Goal: Information Seeking & Learning: Find specific fact

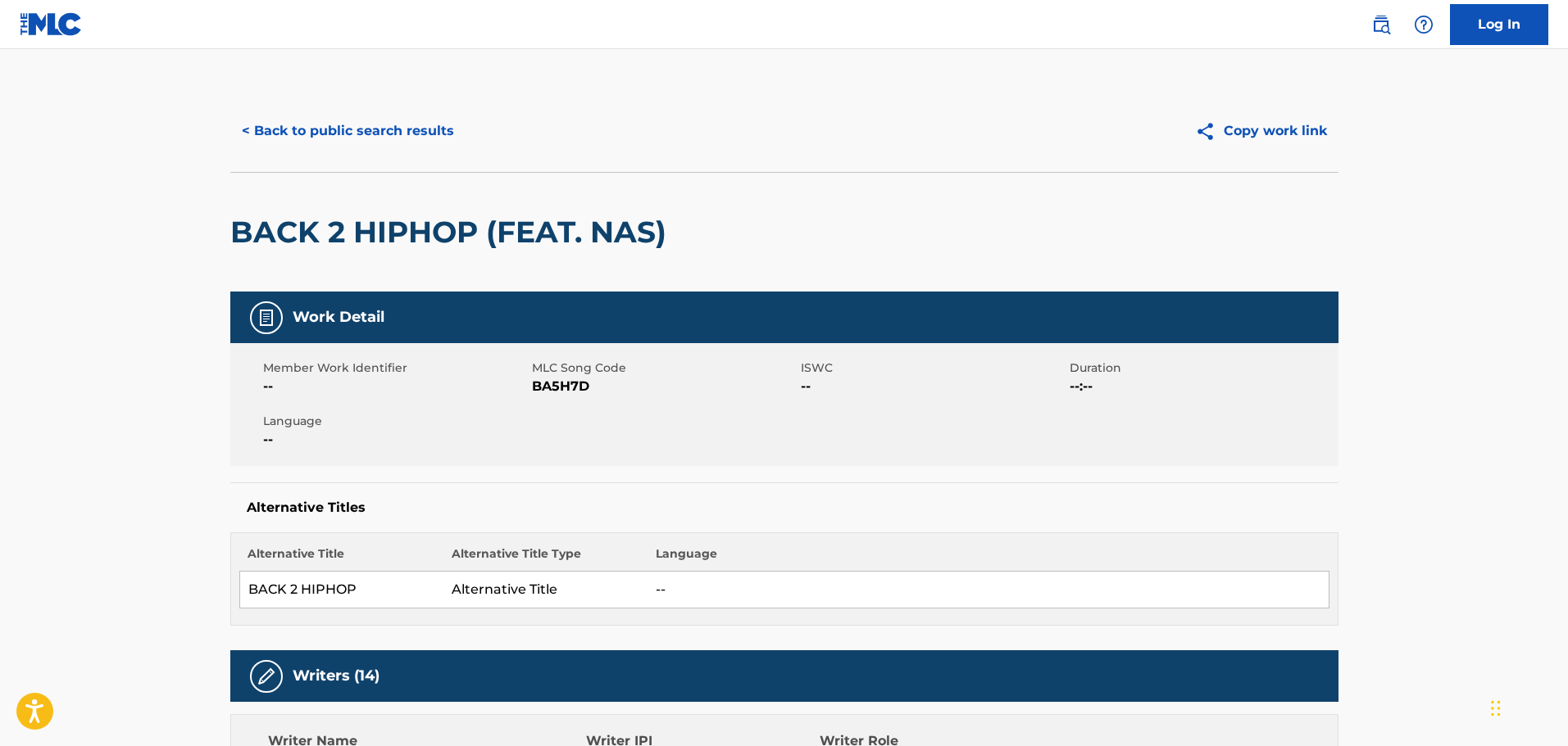
click at [388, 127] on button "< Back to public search results" at bounding box center [348, 130] width 235 height 40
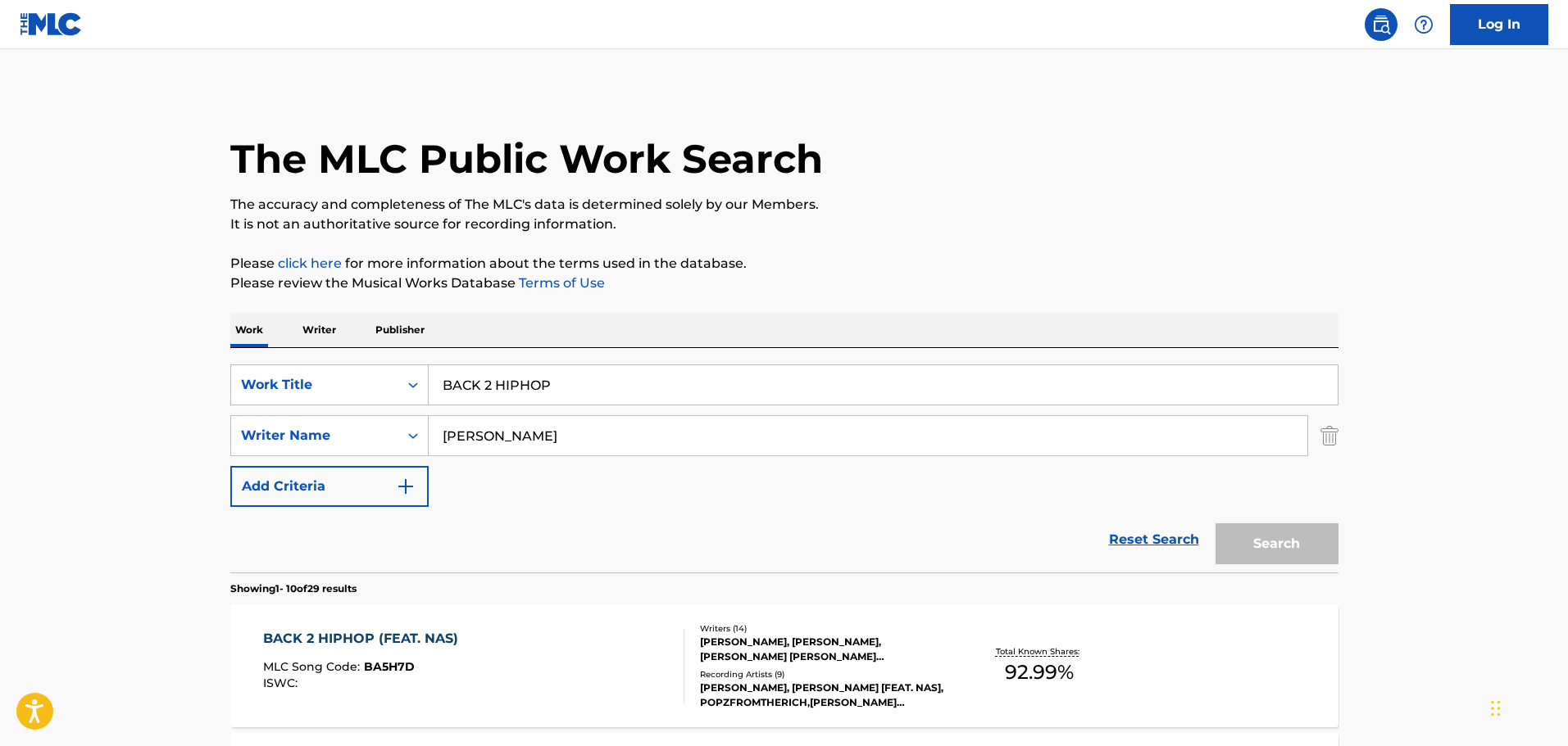
scroll to position [244, 0]
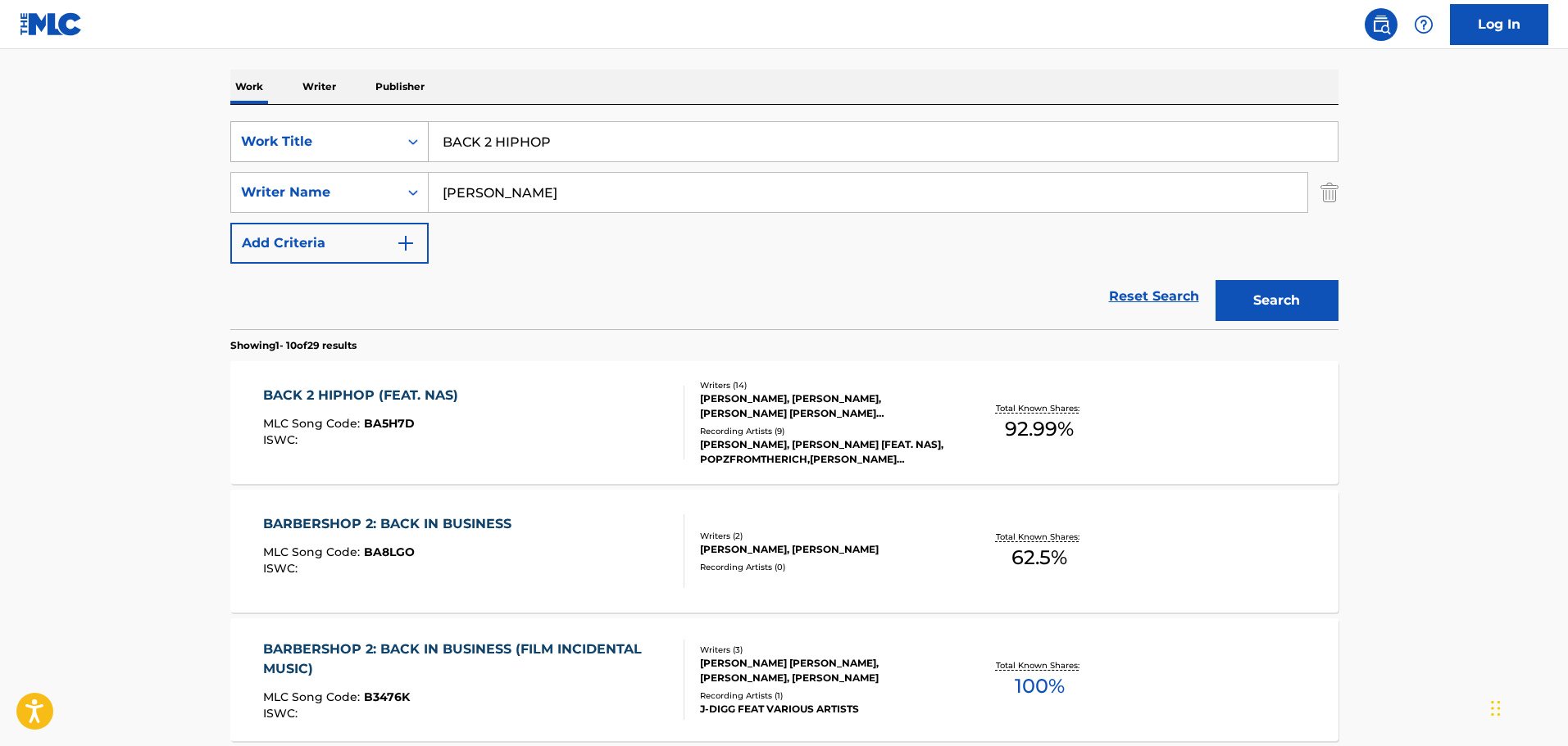
drag, startPoint x: 595, startPoint y: 137, endPoint x: 359, endPoint y: 142, distance: 236.1
click at [359, 142] on div "SearchWithCriteria74fa9f6b-87f2-4be0-bbee-7106758ee862 Work Title BACK 2 HIPHOP" at bounding box center [784, 141] width 1108 height 40
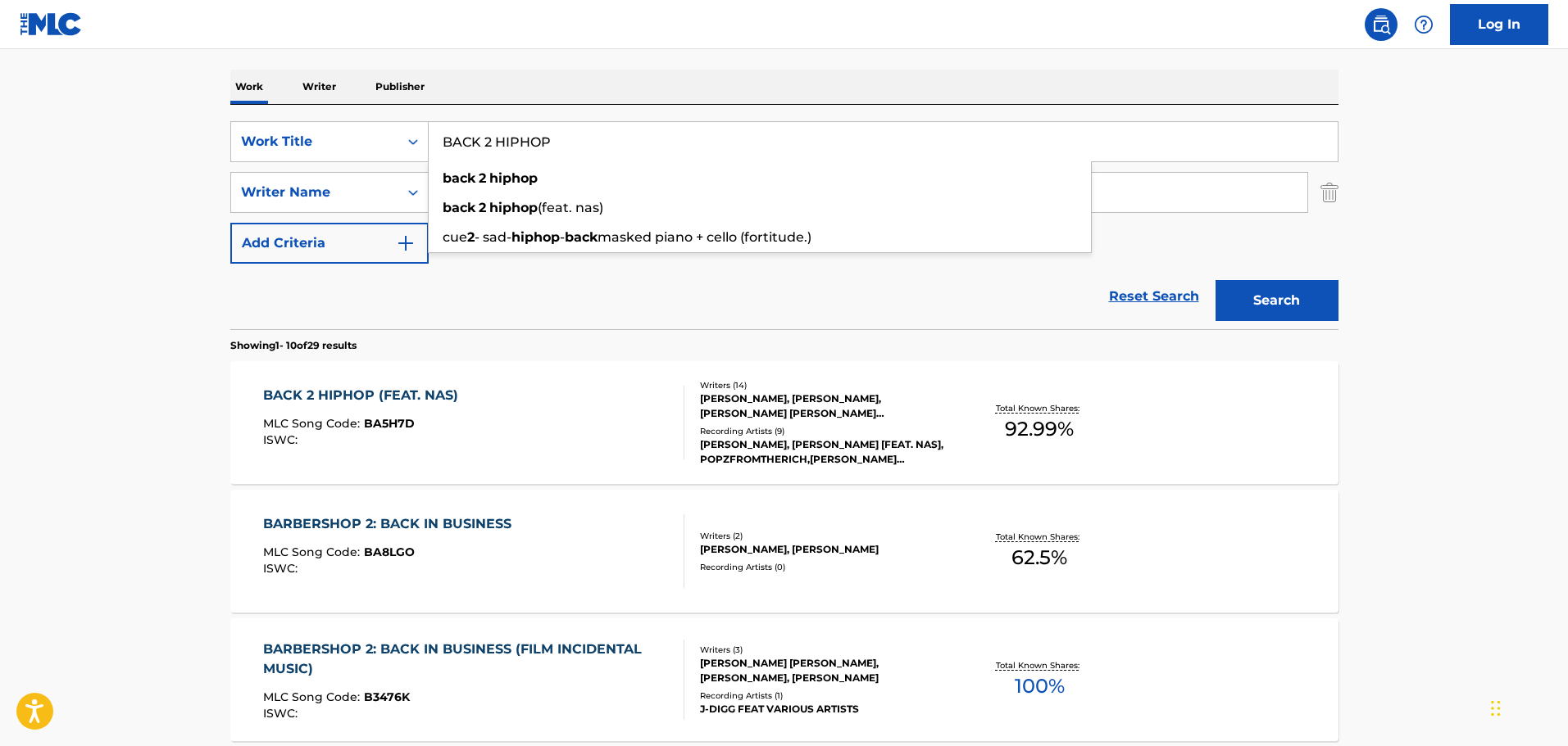
paste input "BANG"
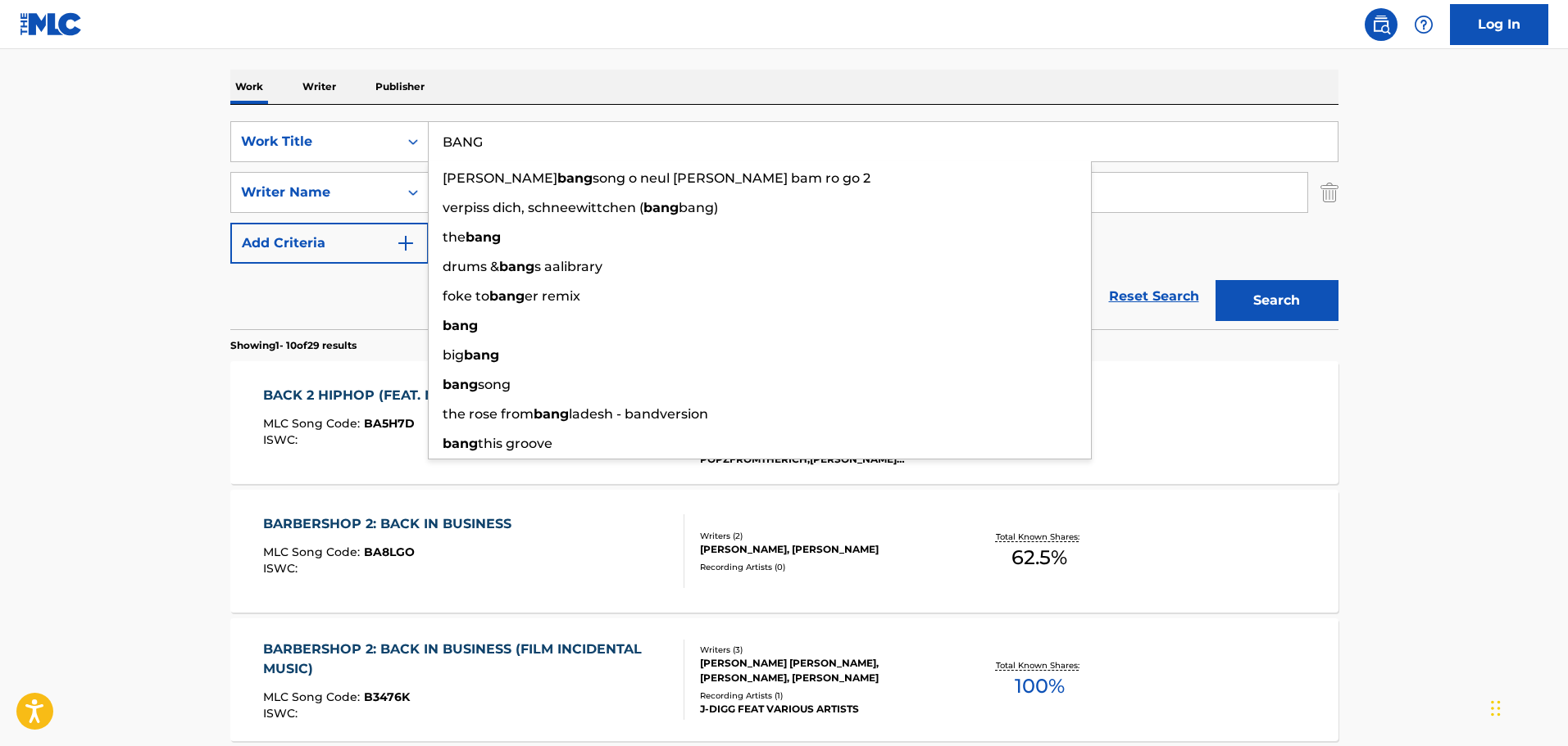
type input "BANG"
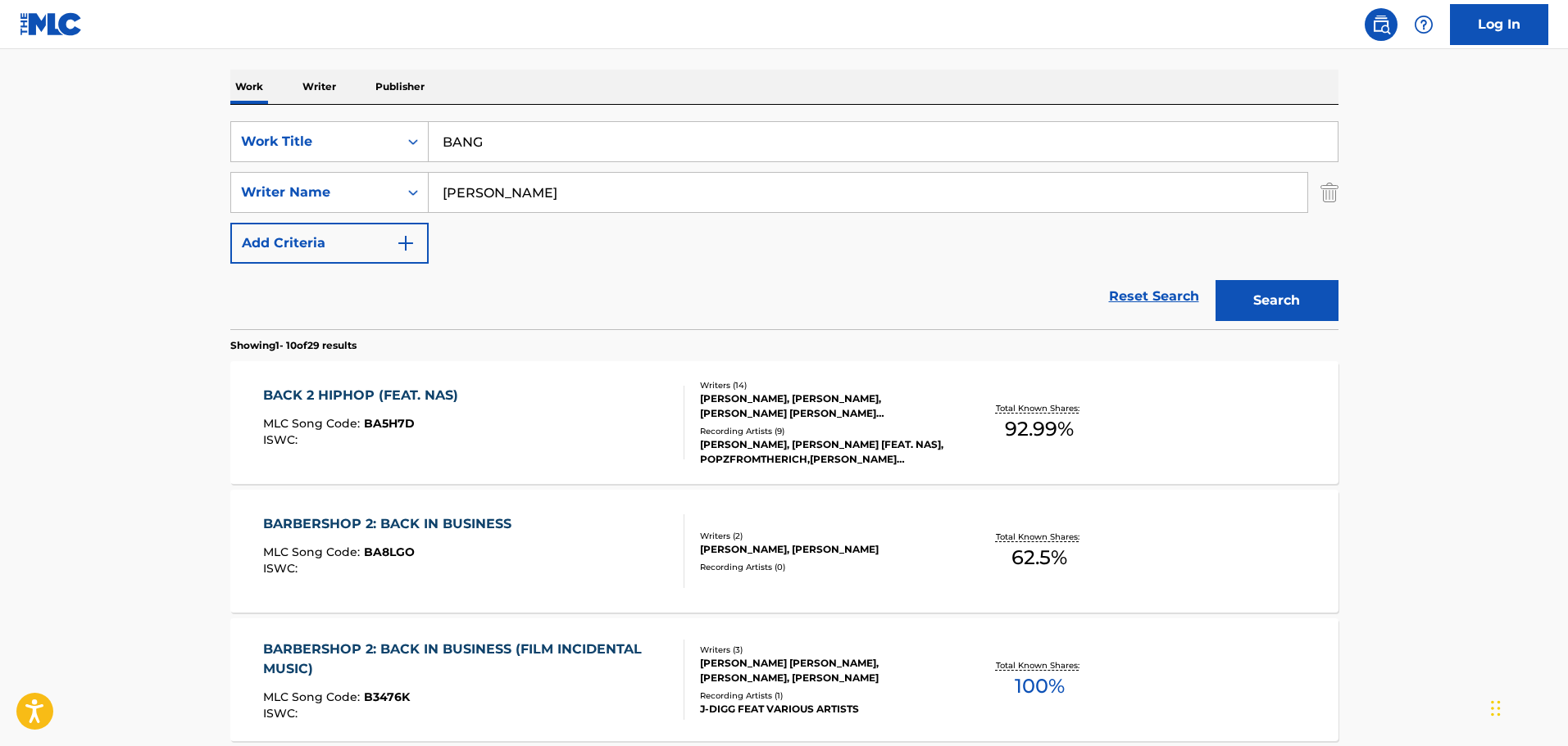
click at [1275, 289] on button "Search" at bounding box center [1277, 300] width 122 height 40
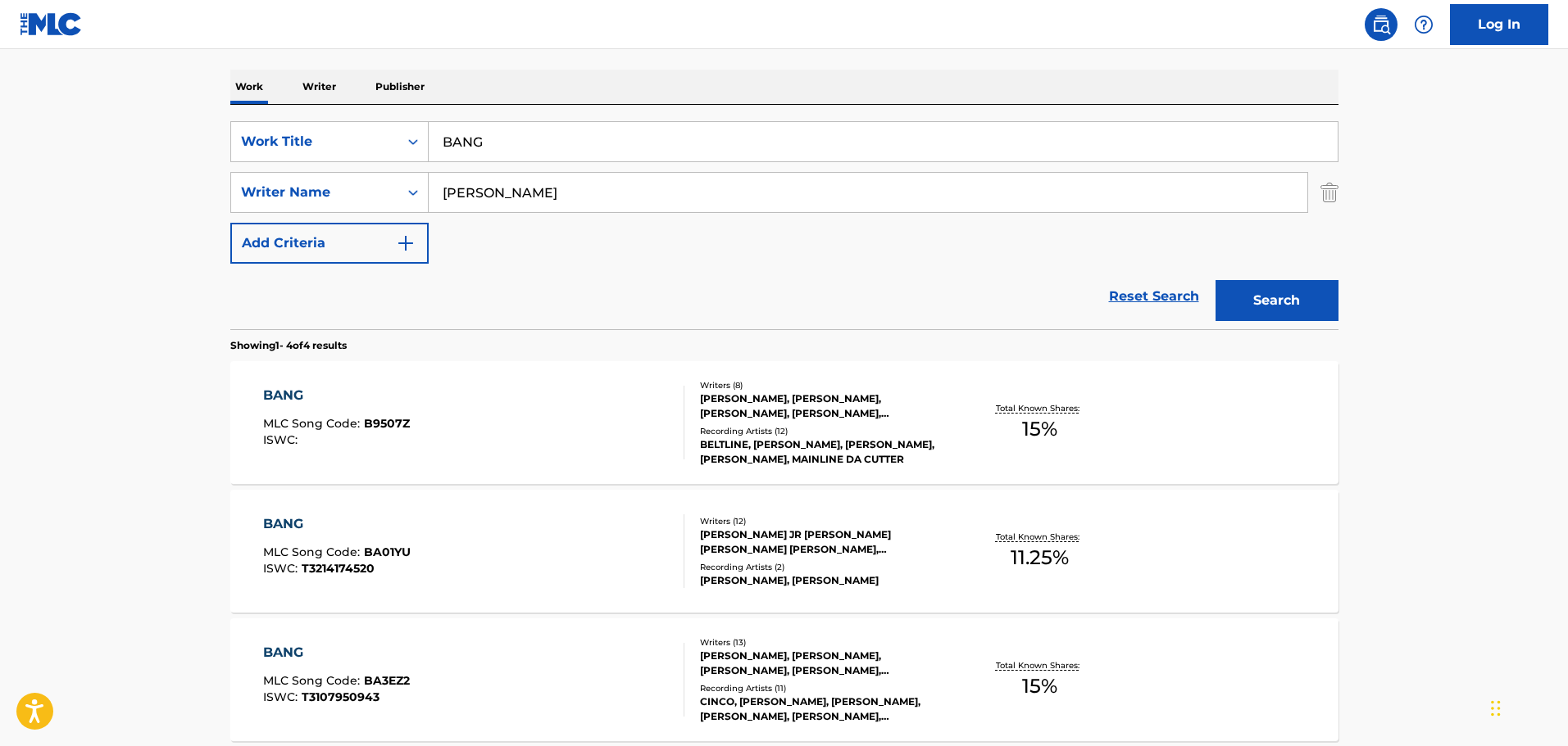
click at [600, 423] on div "BANG MLC Song Code : B9507Z ISWC :" at bounding box center [473, 422] width 422 height 74
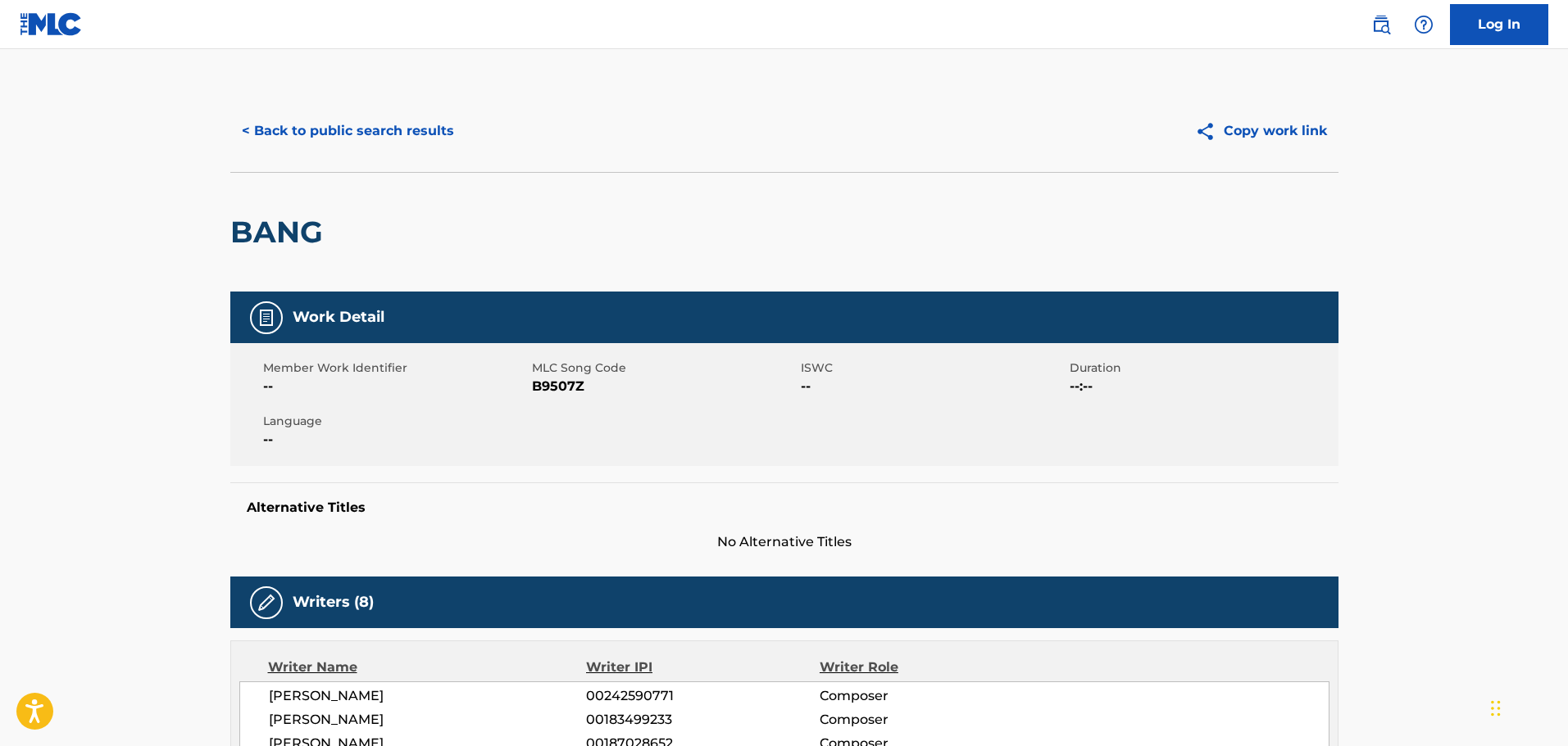
click at [371, 135] on button "< Back to public search results" at bounding box center [348, 130] width 235 height 40
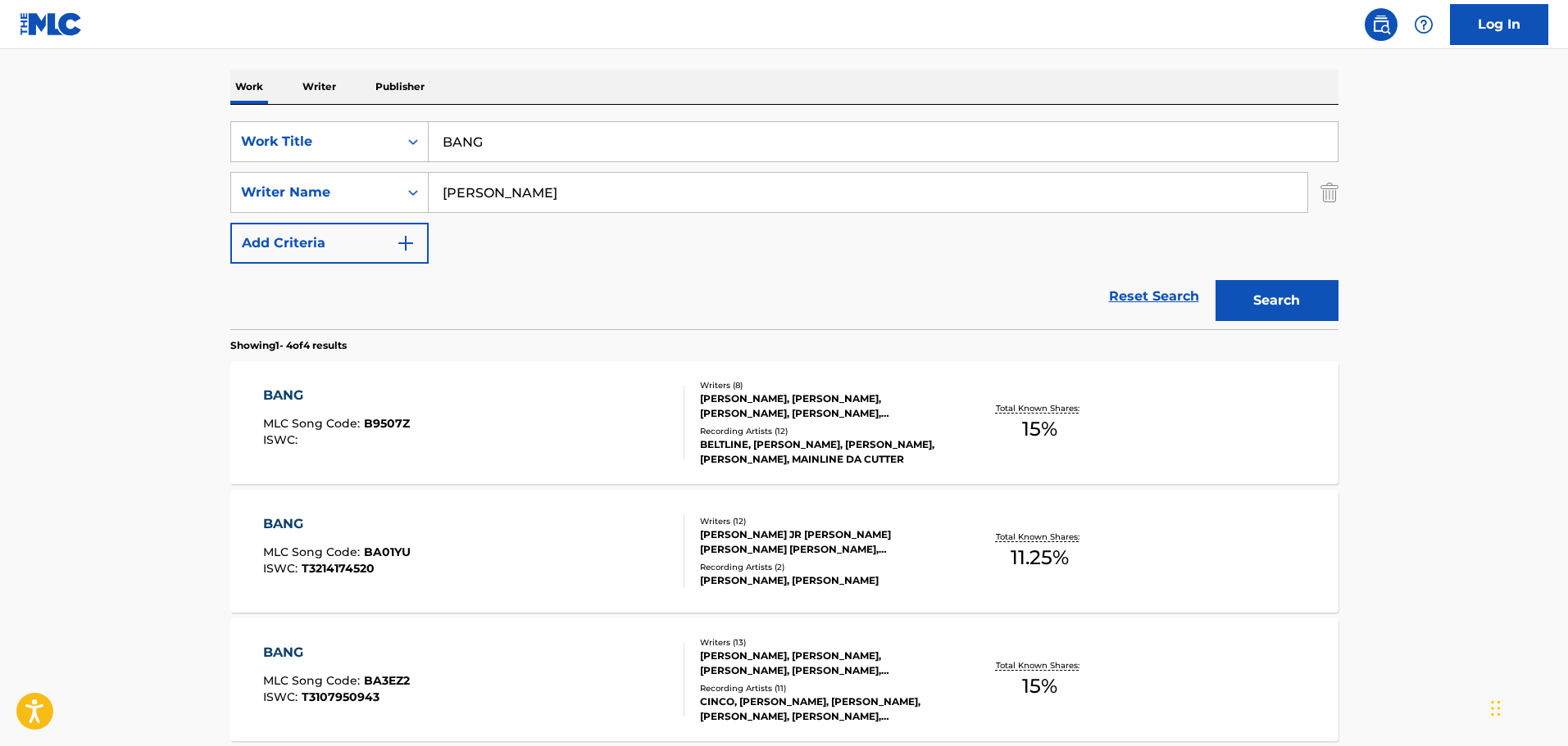
drag, startPoint x: 258, startPoint y: 108, endPoint x: 245, endPoint y: 108, distance: 13.0
click at [245, 108] on div "SearchWithCriteria74fa9f6b-87f2-4be0-bbee-7106758ee862 Work Title BANG SearchWi…" at bounding box center [784, 216] width 1108 height 224
click at [557, 116] on div "SearchWithCriteria74fa9f6b-87f2-4be0-bbee-7106758ee862 Work Title BANG SearchWi…" at bounding box center [784, 216] width 1108 height 224
click at [540, 140] on input "BANG" at bounding box center [883, 142] width 908 height 39
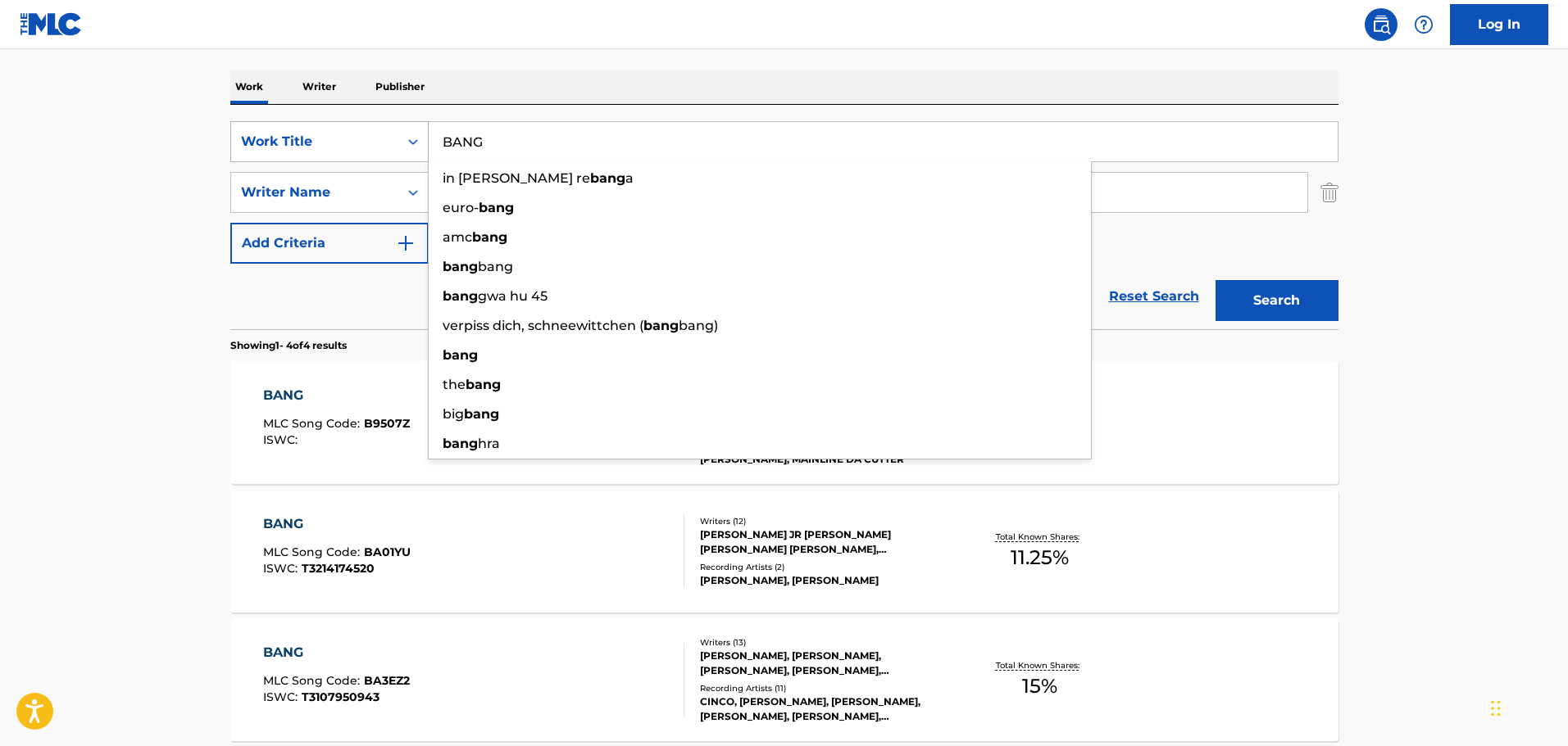
drag, startPoint x: 530, startPoint y: 142, endPoint x: 283, endPoint y: 130, distance: 247.3
click at [285, 130] on div "SearchWithCriteria74fa9f6b-87f2-4be0-bbee-7106758ee862 Work Title BANG in [PERS…" at bounding box center [784, 141] width 1108 height 40
paste input "E CAREFUL"
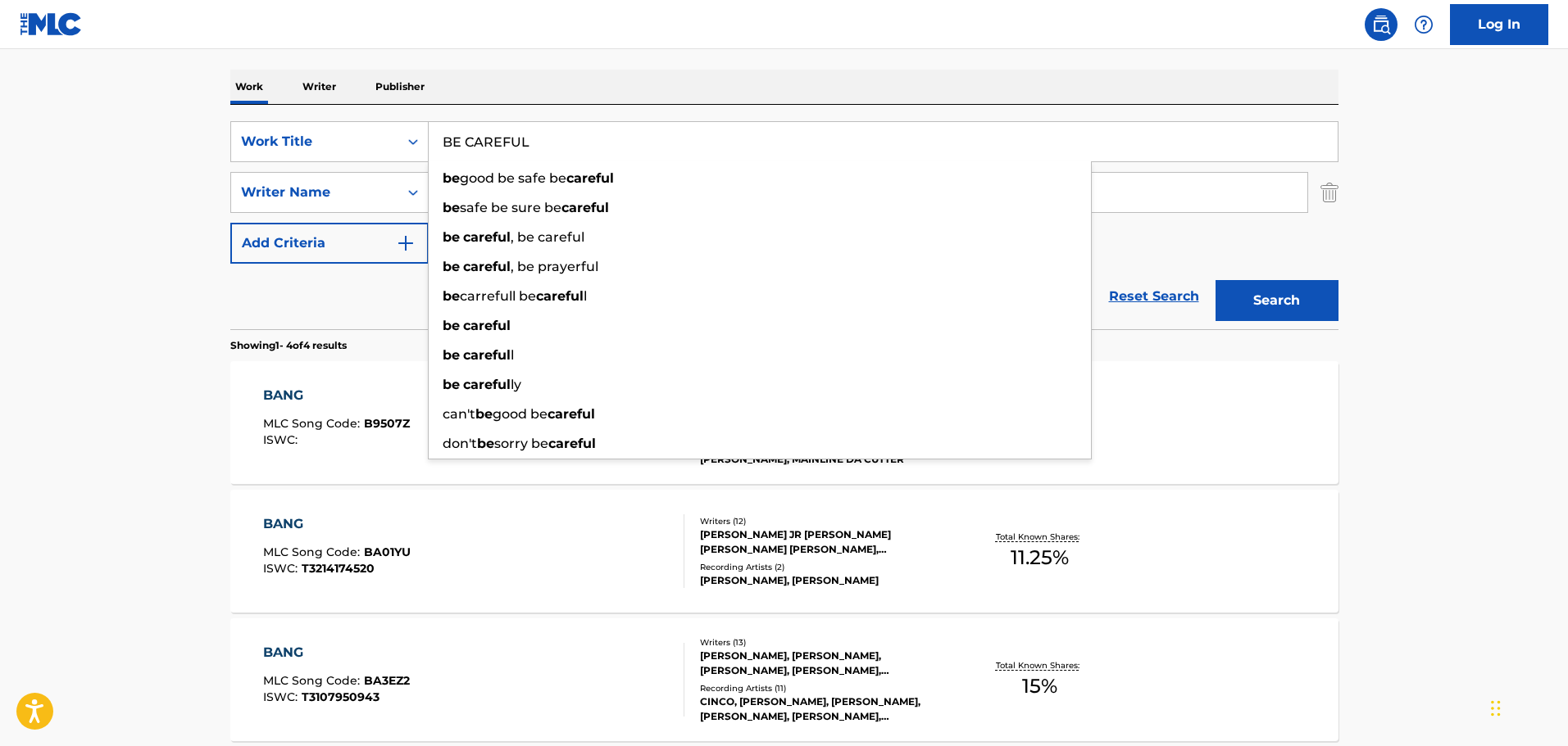
type input "BE CAREFUL"
click at [1488, 296] on main "The MLC Public Work Search The accuracy and completeness of The MLC's data is d…" at bounding box center [784, 380] width 1568 height 1149
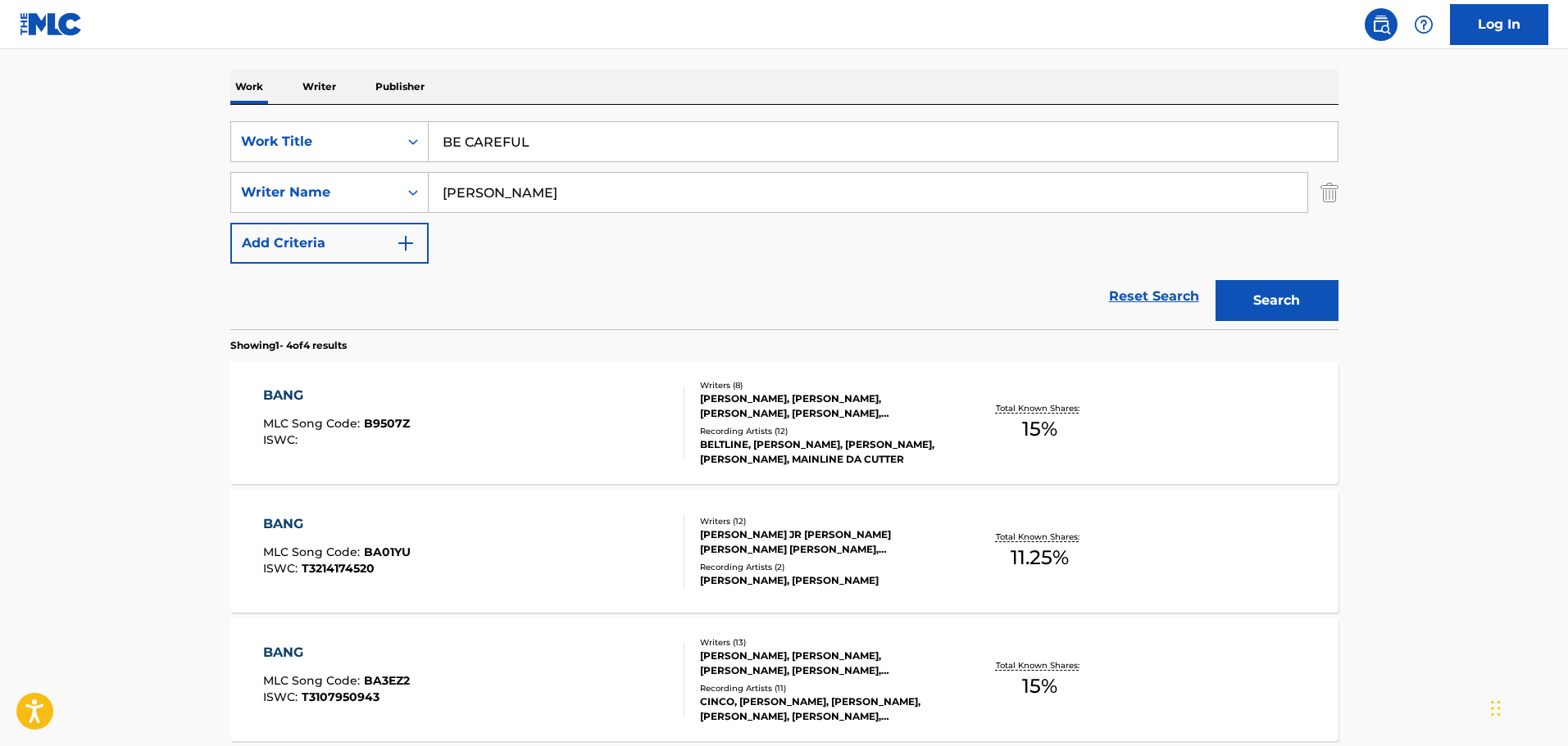
click at [1267, 302] on button "Search" at bounding box center [1277, 300] width 122 height 40
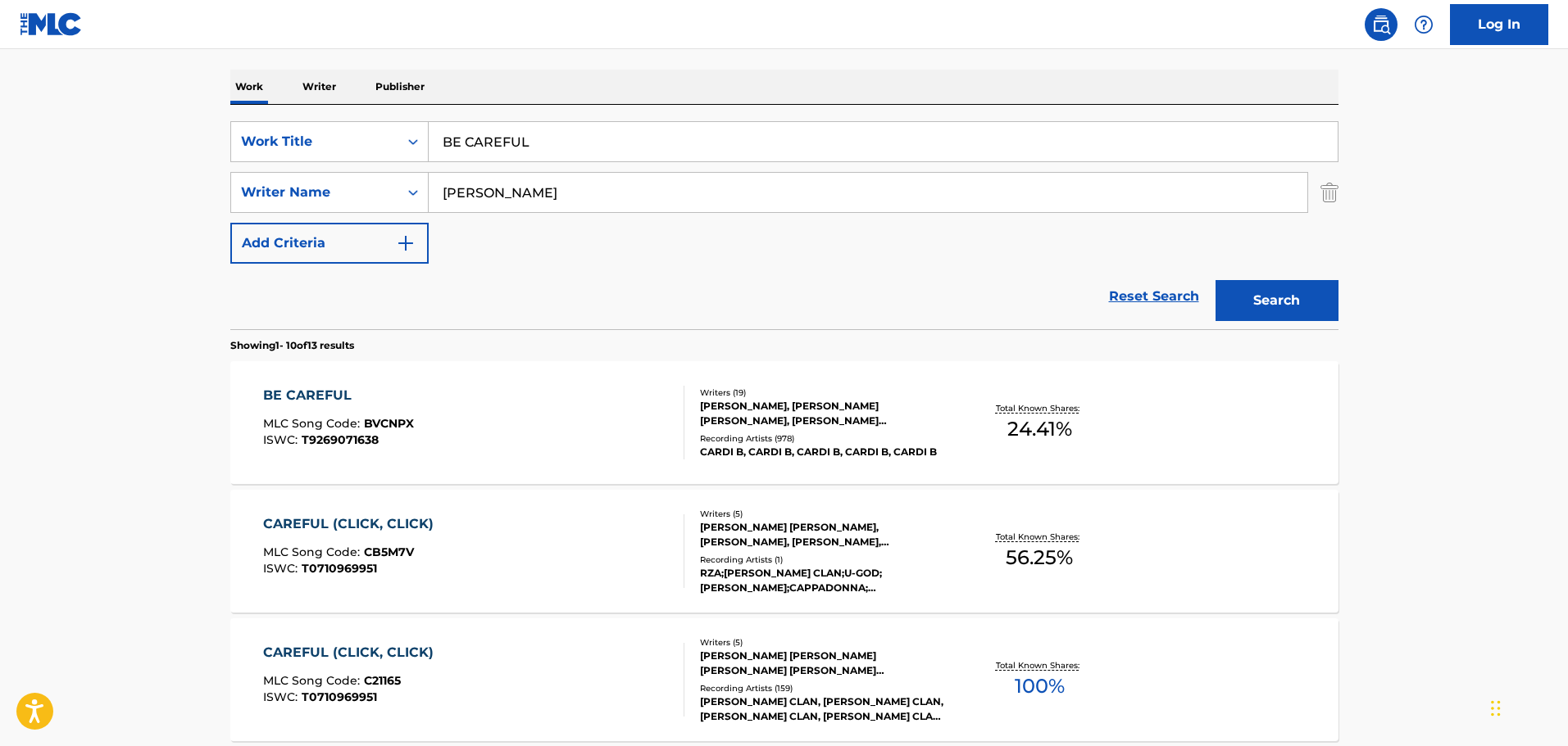
click at [614, 404] on div "BE CAREFUL MLC Song Code : BVCNPX ISWC : T9269071638" at bounding box center [473, 422] width 422 height 74
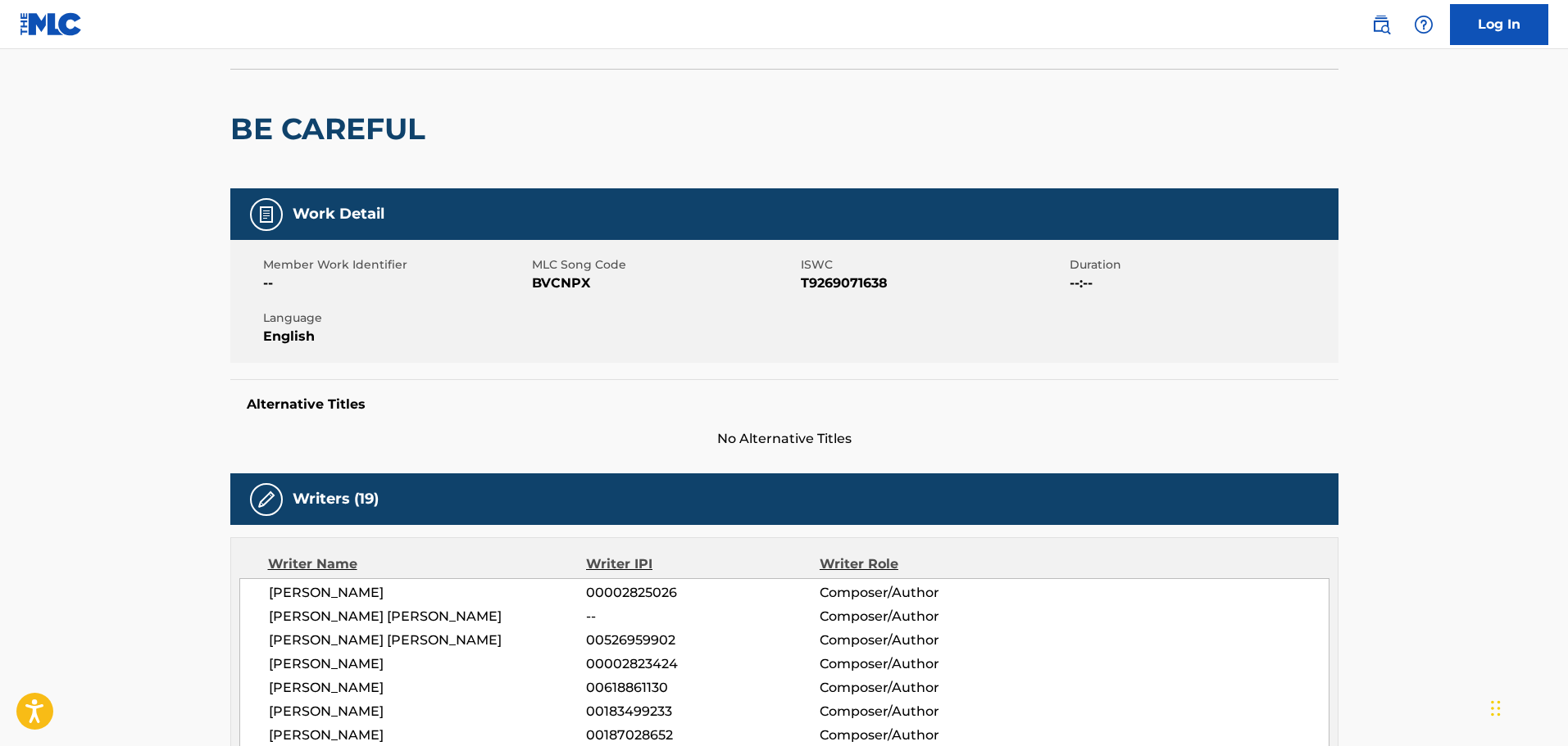
scroll to position [82, 0]
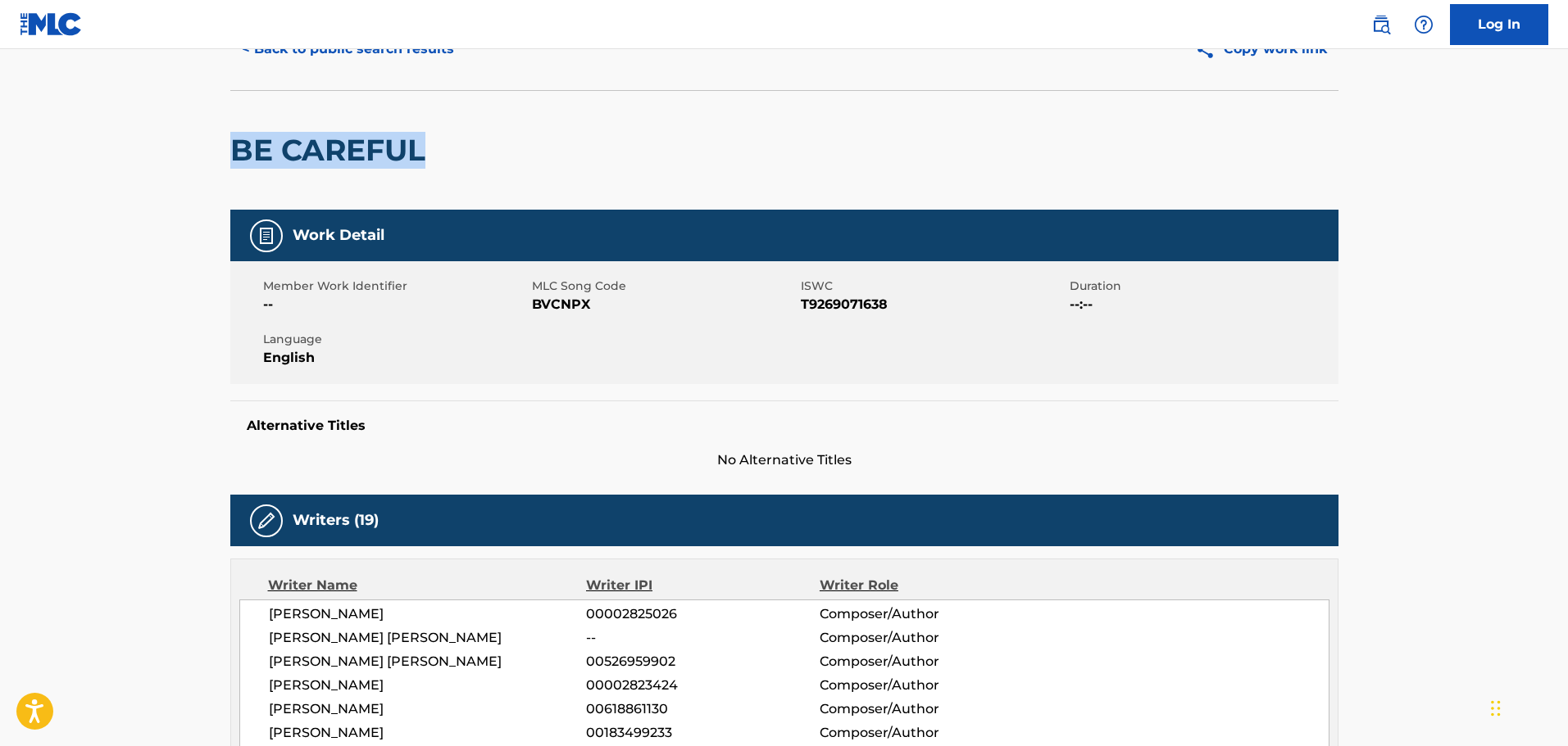
drag, startPoint x: 476, startPoint y: 162, endPoint x: 223, endPoint y: 167, distance: 253.0
copy h2 "BE CAREFUL"
